Goal: Task Accomplishment & Management: Manage account settings

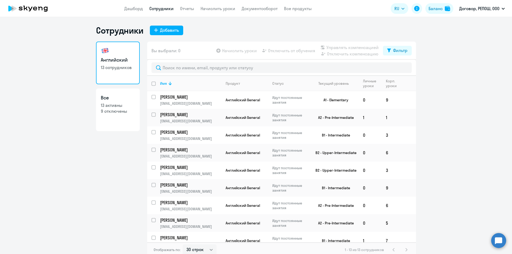
select select "30"
click at [224, 8] on link "Начислить уроки" at bounding box center [218, 8] width 35 height 5
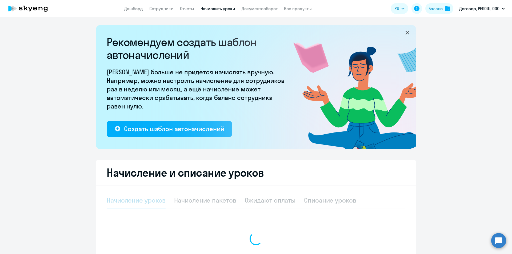
select select "10"
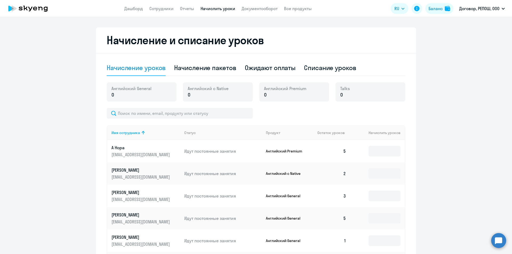
scroll to position [133, 0]
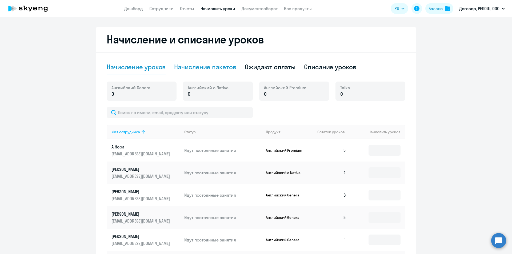
click at [199, 66] on div "Начисление пакетов" at bounding box center [205, 67] width 62 height 9
select select "10"
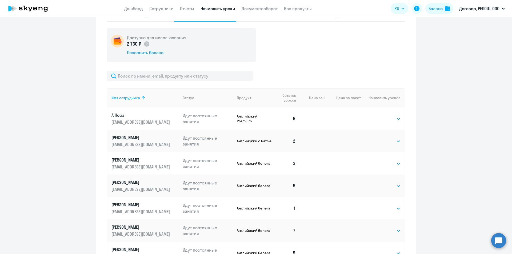
scroll to position [214, 0]
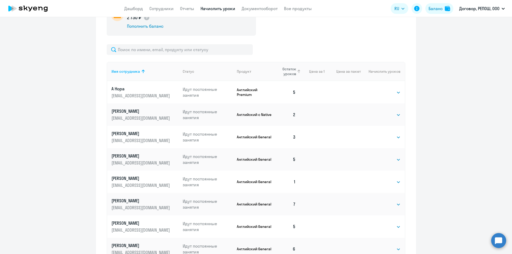
click at [289, 74] on span "Остаток уроков" at bounding box center [286, 72] width 19 height 10
click at [381, 115] on select "Выбрать 4 8 16 32 64 96 128" at bounding box center [390, 115] width 22 height 6
select select "8"
click at [379, 112] on select "Выбрать 4 8 16 32 64 96 128" at bounding box center [390, 115] width 22 height 6
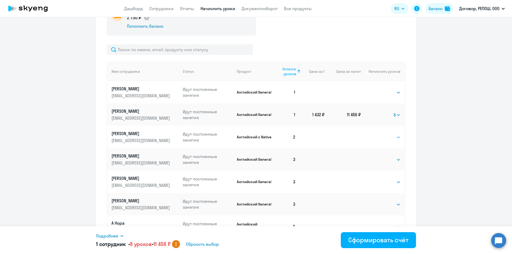
click at [387, 139] on select "Выбрать 4 8 16 32 64 96 128" at bounding box center [390, 137] width 22 height 6
select select "4"
click at [379, 134] on select "Выбрать 4 8 16 32 64 96 128" at bounding box center [390, 137] width 22 height 6
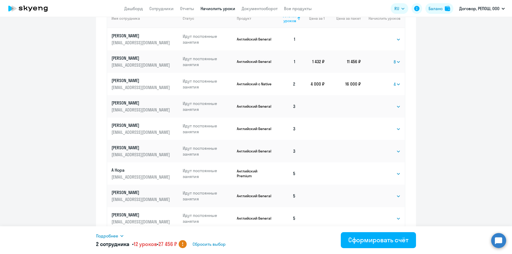
scroll to position [267, 0]
click at [385, 129] on select "Выбрать 4 8 16 32 64 96 128" at bounding box center [390, 129] width 22 height 6
select select "8"
click at [379, 126] on select "Выбрать 4 8 16 32 64 96 128" at bounding box center [390, 129] width 22 height 6
click at [380, 149] on select "Выбрать 4 8 16 32 64 96 128" at bounding box center [390, 151] width 22 height 6
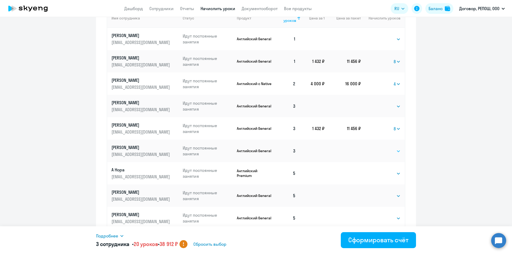
select select "8"
click at [379, 148] on select "Выбрать 4 8 16 32 64 96 128" at bounding box center [390, 151] width 22 height 6
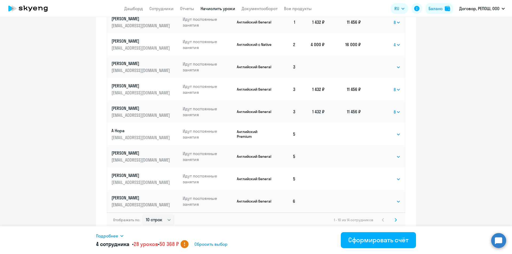
scroll to position [309, 0]
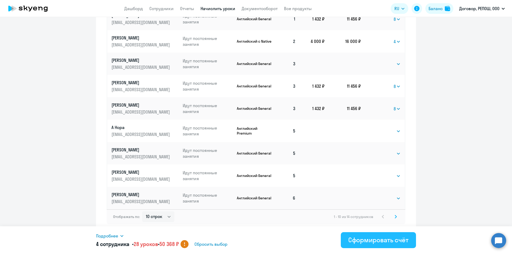
click at [366, 238] on div "Сформировать счёт" at bounding box center [379, 240] width 60 height 9
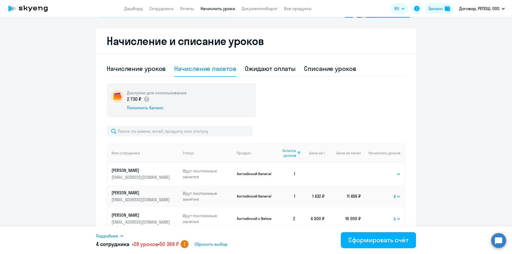
scroll to position [123, 0]
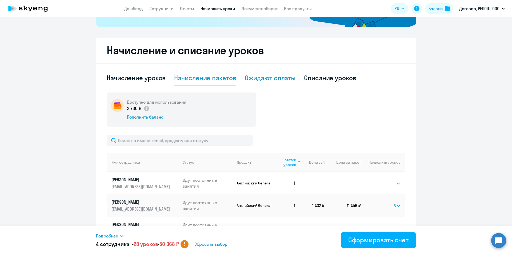
click at [262, 72] on div "Ожидают оплаты" at bounding box center [270, 78] width 51 height 16
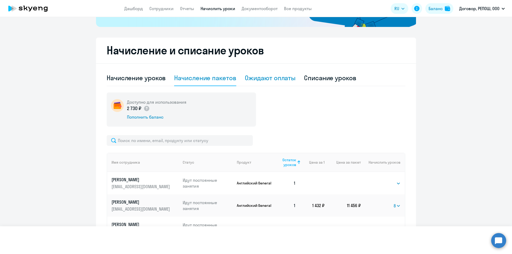
scroll to position [61, 0]
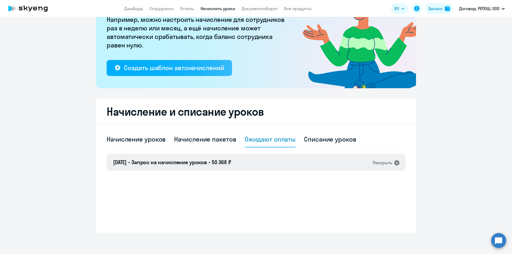
click at [316, 161] on div "02.10.2025 • Запрос на начисление уроков • 50 368 ₽ Раскрыть" at bounding box center [256, 162] width 299 height 17
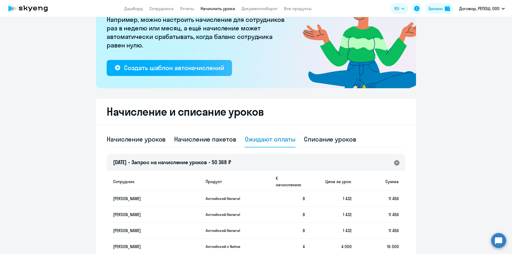
scroll to position [105, 0]
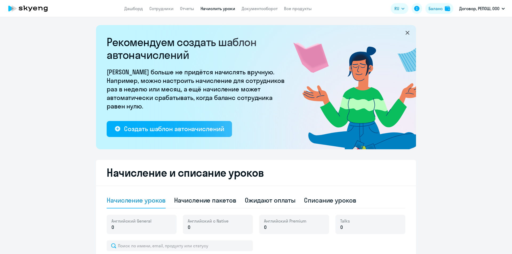
select select "10"
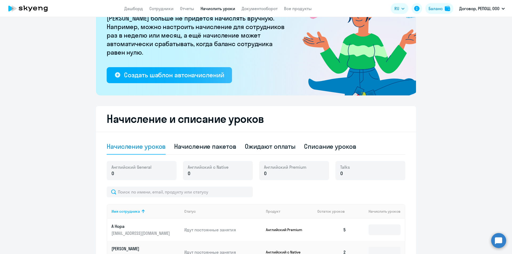
scroll to position [107, 0]
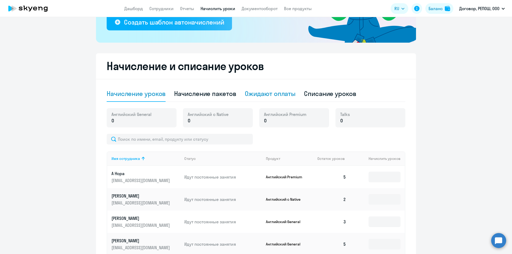
click at [261, 95] on div "Ожидают оплаты" at bounding box center [270, 93] width 51 height 9
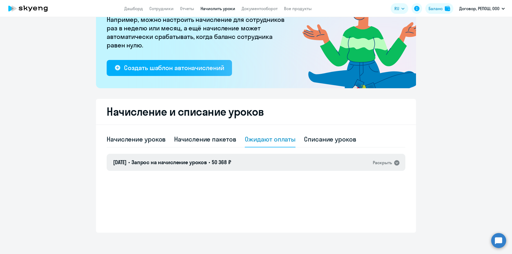
click at [226, 164] on span "50 368 ₽" at bounding box center [221, 162] width 19 height 7
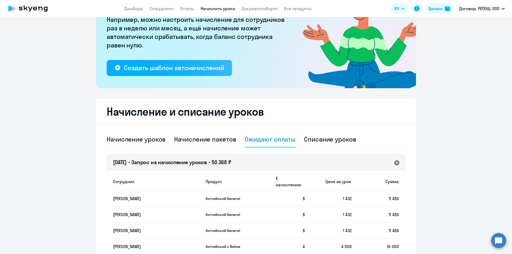
scroll to position [105, 0]
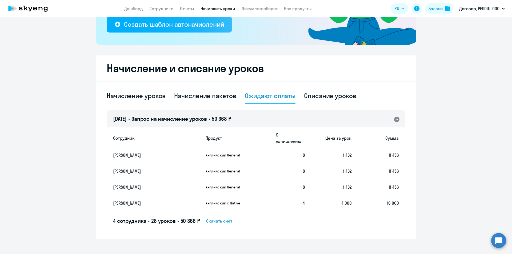
click at [220, 218] on span "Скачать счёт" at bounding box center [219, 221] width 26 height 6
